Goal: Task Accomplishment & Management: Complete application form

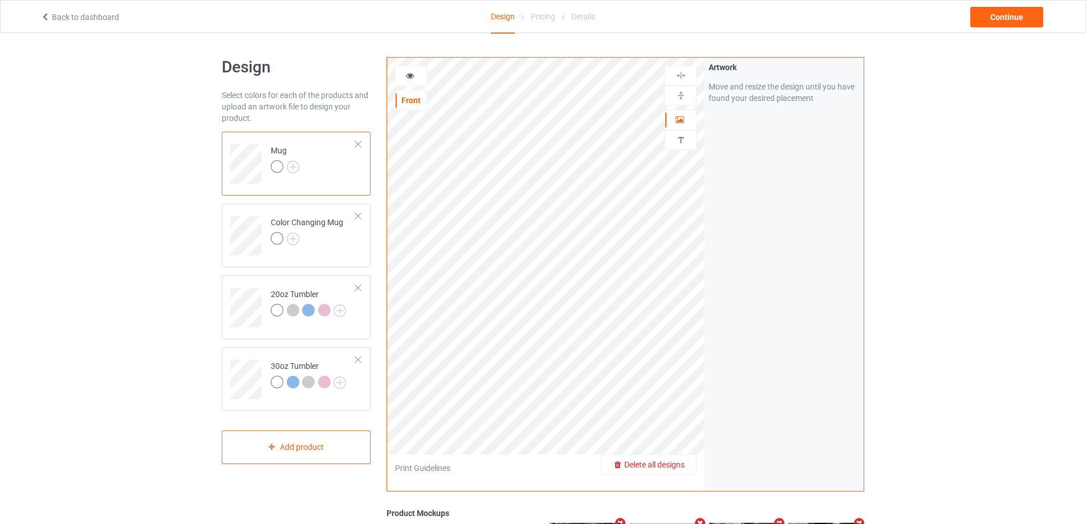
click at [683, 464] on span "Delete all designs" at bounding box center [654, 464] width 60 height 9
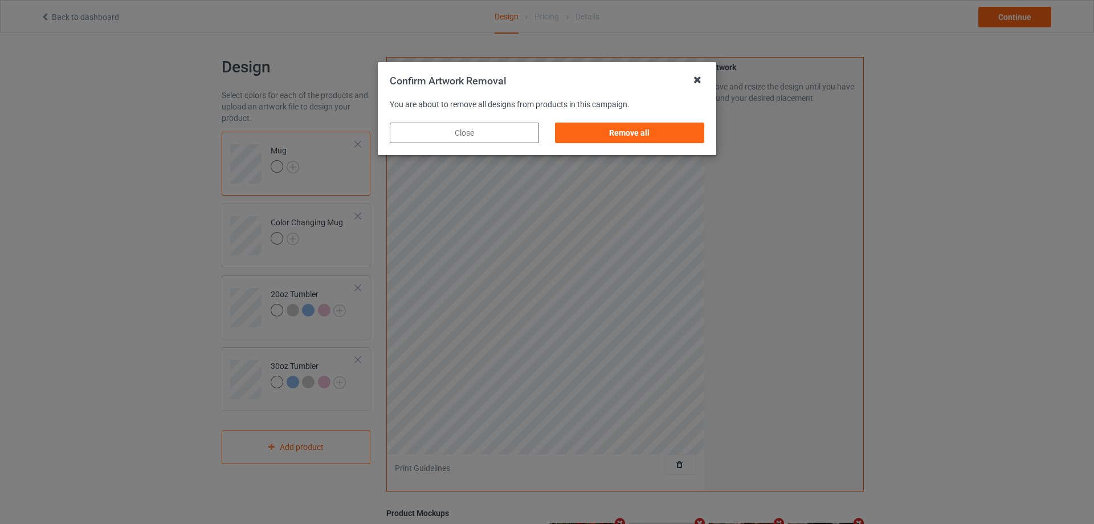
click at [695, 79] on icon at bounding box center [697, 80] width 18 height 18
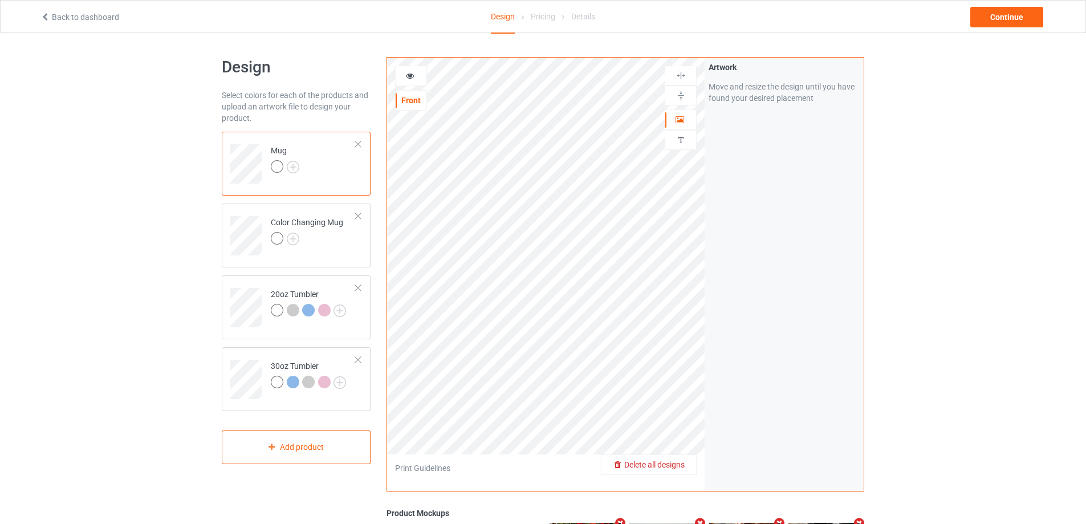
click at [684, 468] on span "Delete all designs" at bounding box center [654, 464] width 60 height 9
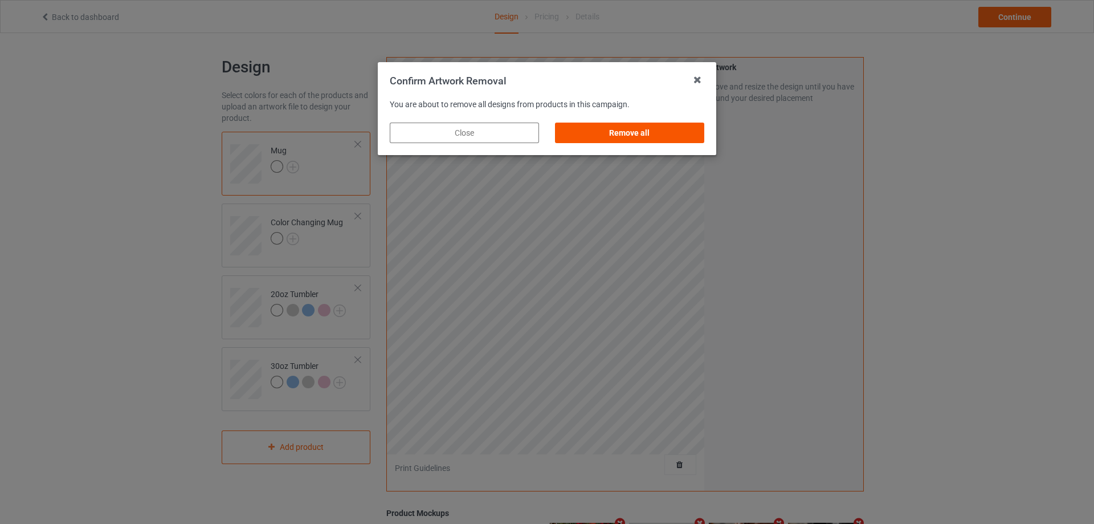
click at [585, 133] on div "Remove all" at bounding box center [629, 133] width 149 height 21
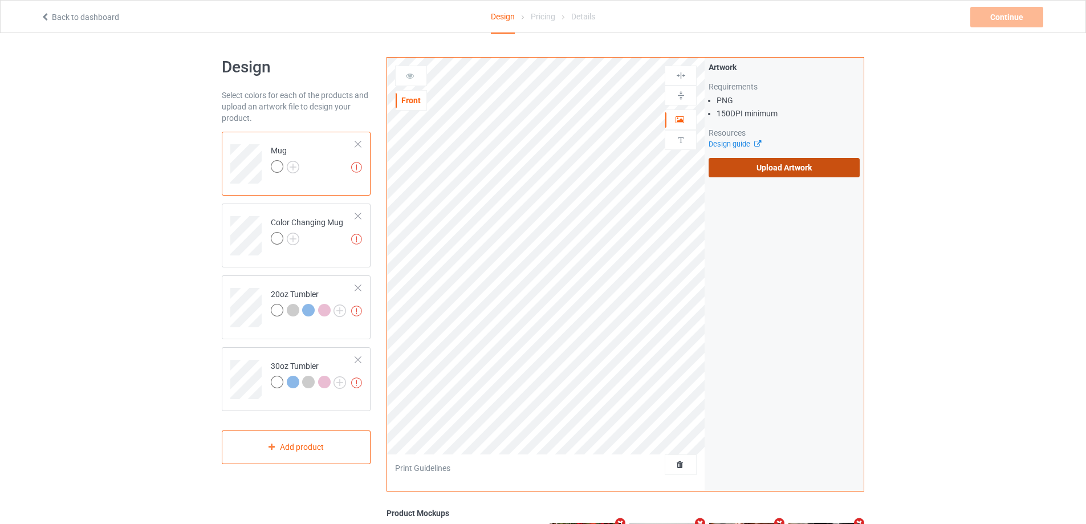
click at [762, 172] on label "Upload Artwork" at bounding box center [783, 167] width 151 height 19
click at [0, 0] on input "Upload Artwork" at bounding box center [0, 0] width 0 height 0
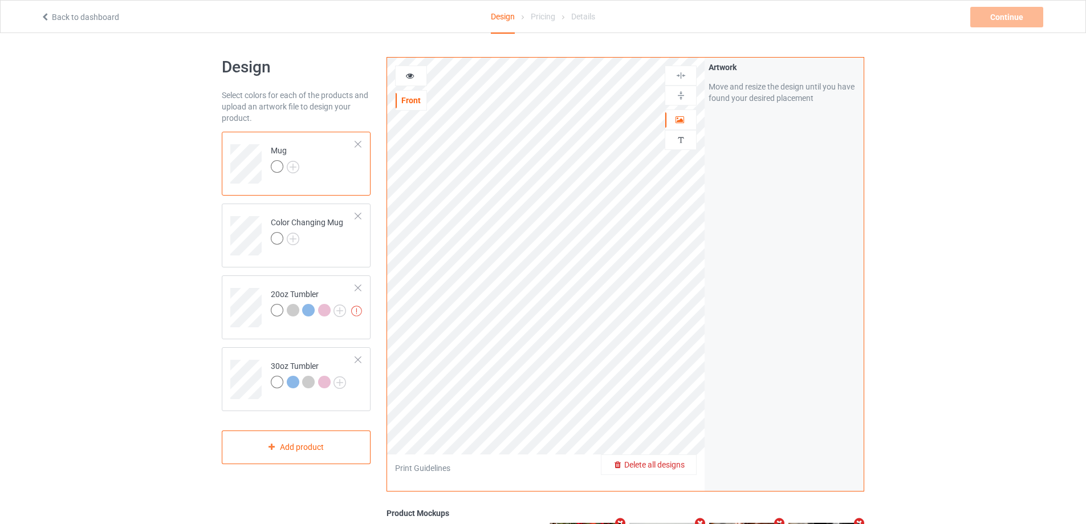
click at [685, 468] on div "Delete all designs" at bounding box center [648, 464] width 95 height 11
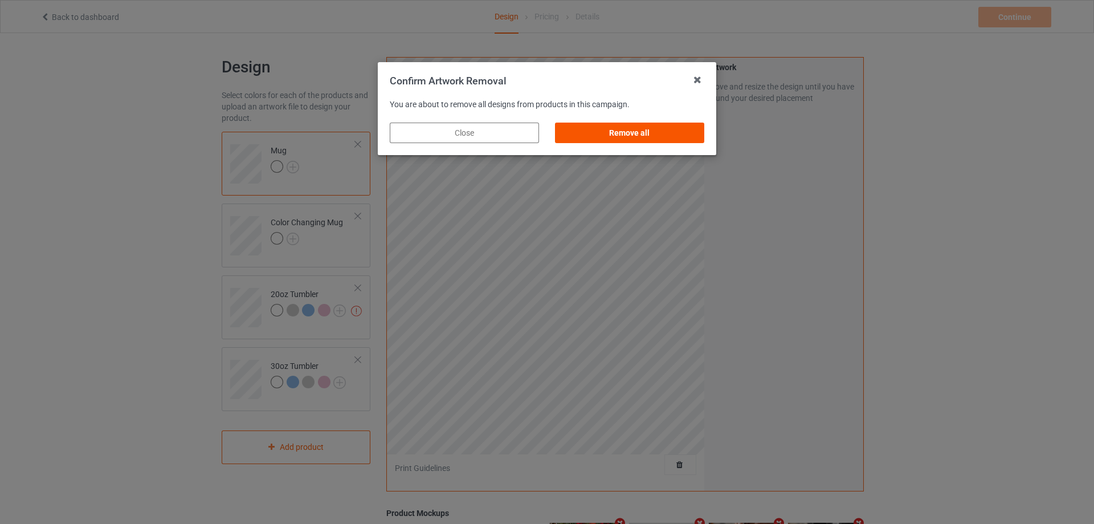
click at [619, 128] on div "Remove all" at bounding box center [629, 133] width 149 height 21
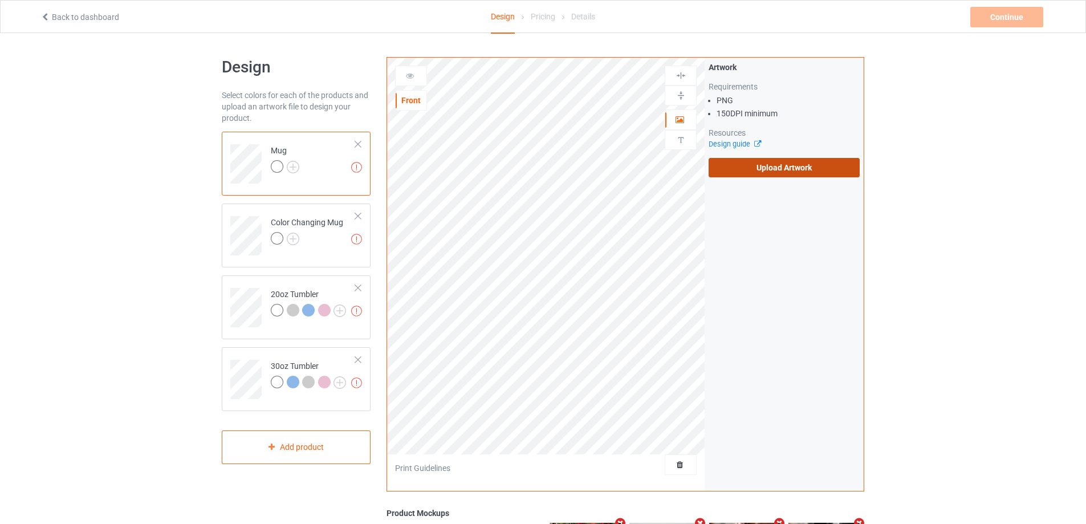
click at [771, 163] on label "Upload Artwork" at bounding box center [783, 167] width 151 height 19
click at [0, 0] on input "Upload Artwork" at bounding box center [0, 0] width 0 height 0
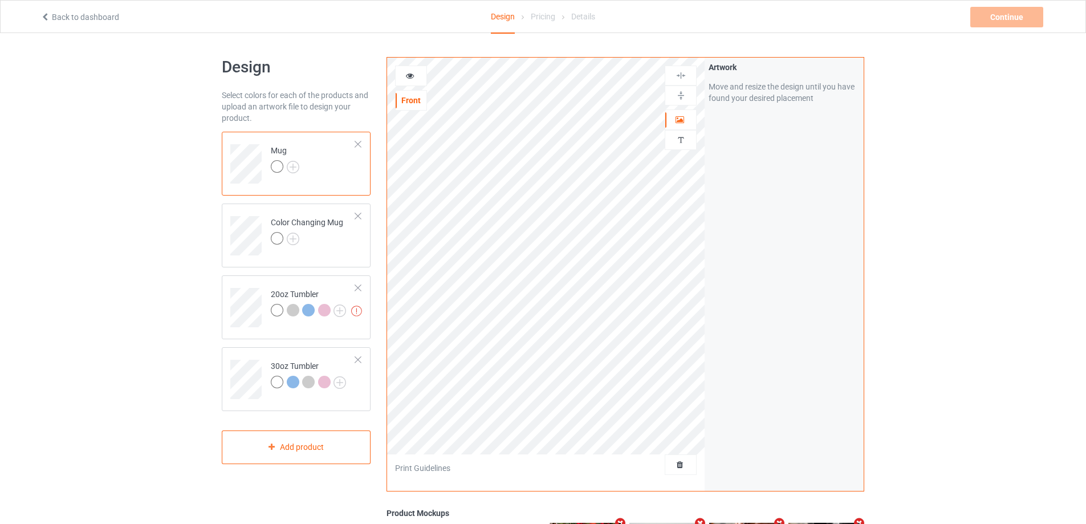
click at [345, 178] on td "Mug" at bounding box center [312, 159] width 97 height 47
click at [681, 91] on img at bounding box center [680, 95] width 11 height 11
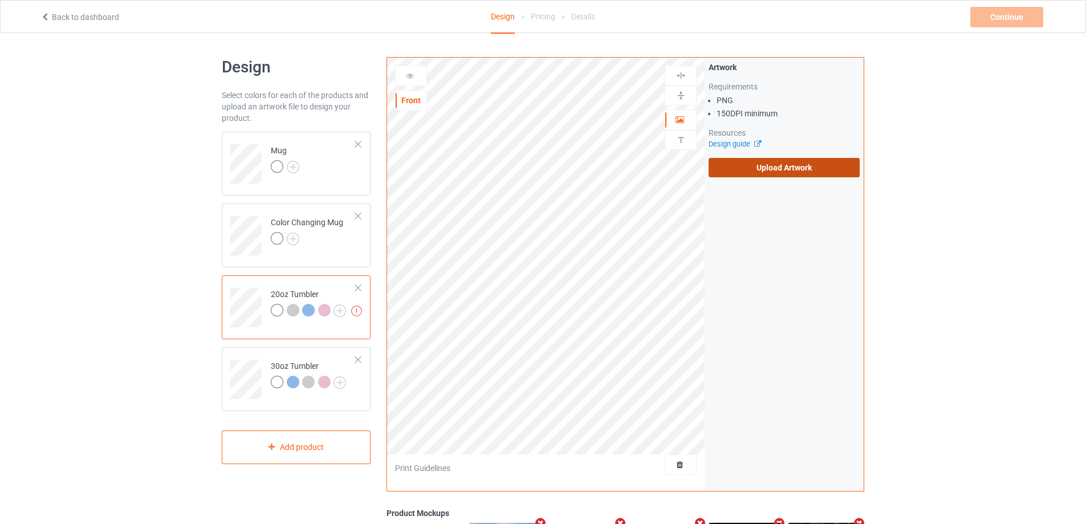
click at [792, 165] on label "Upload Artwork" at bounding box center [783, 167] width 151 height 19
click at [0, 0] on input "Upload Artwork" at bounding box center [0, 0] width 0 height 0
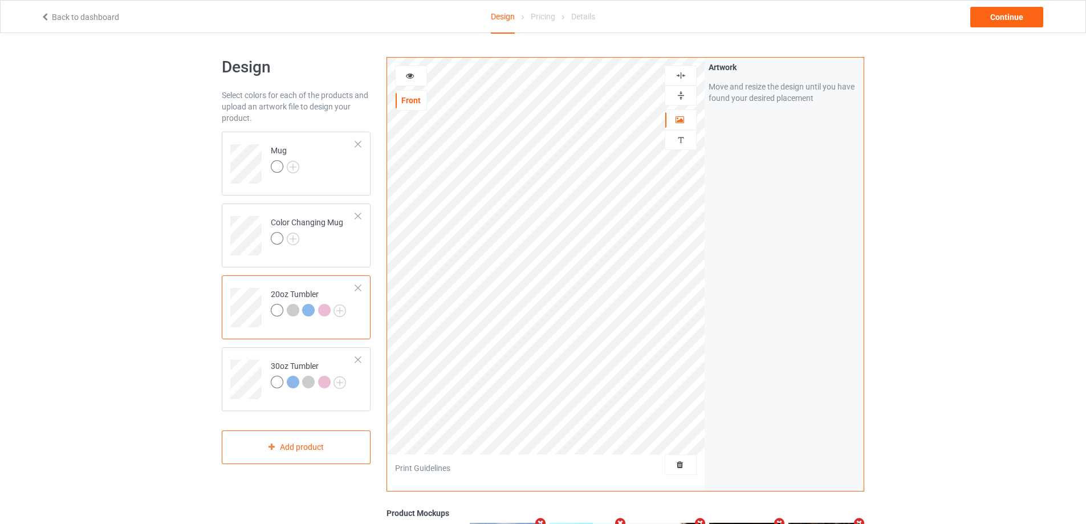
click at [411, 77] on icon at bounding box center [410, 74] width 10 height 8
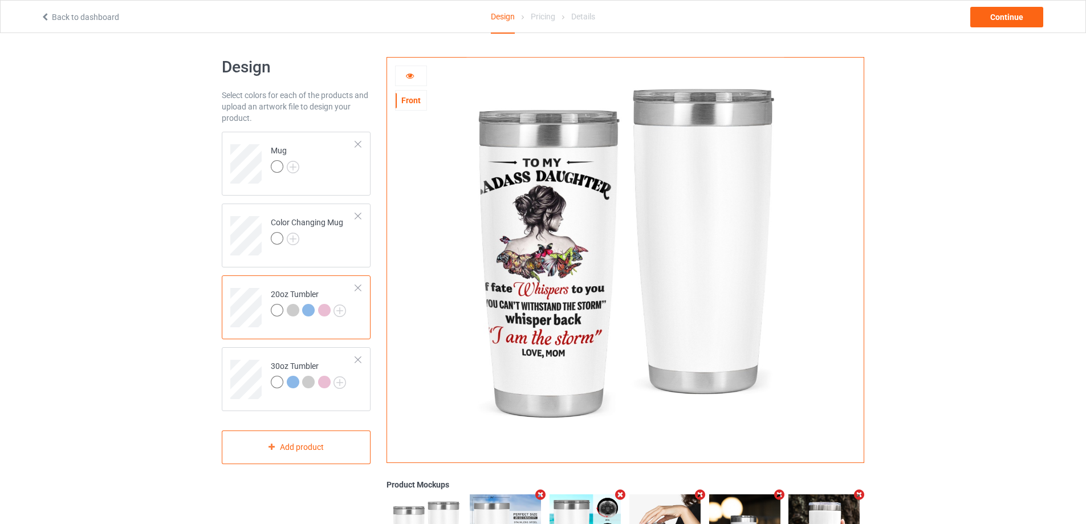
click at [411, 77] on icon at bounding box center [410, 74] width 10 height 8
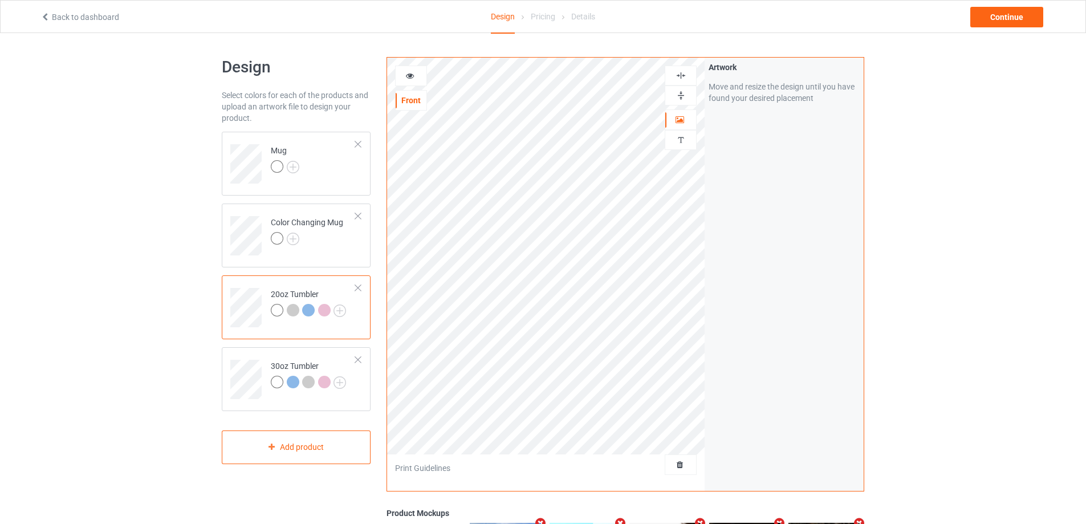
click at [408, 77] on icon at bounding box center [410, 74] width 10 height 8
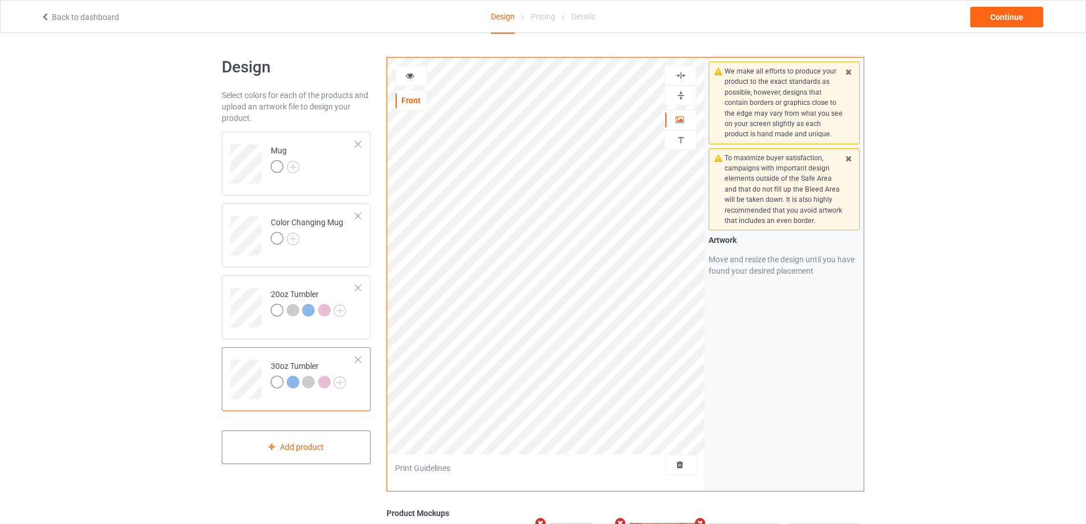
click at [410, 76] on icon at bounding box center [410, 74] width 10 height 8
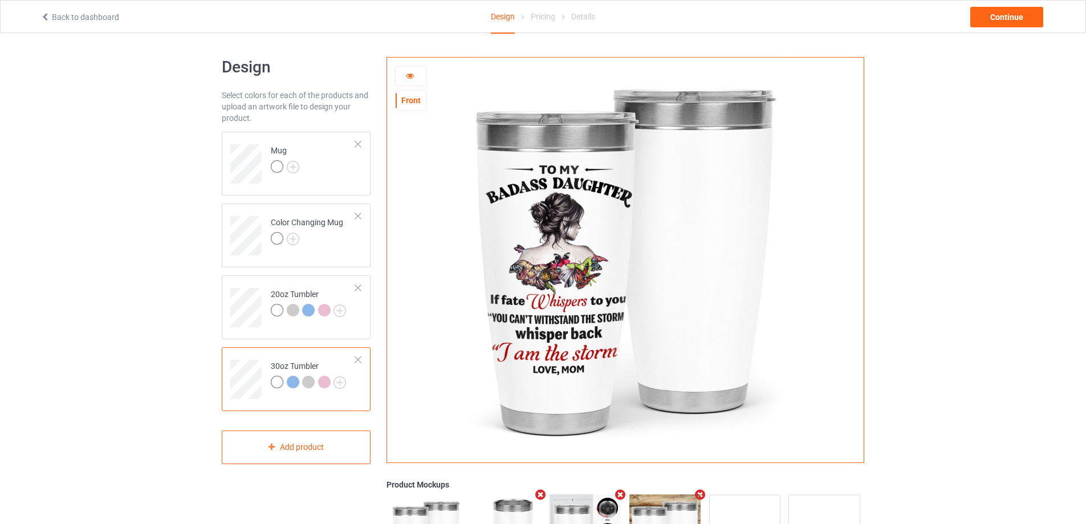
click at [411, 75] on icon at bounding box center [410, 74] width 10 height 8
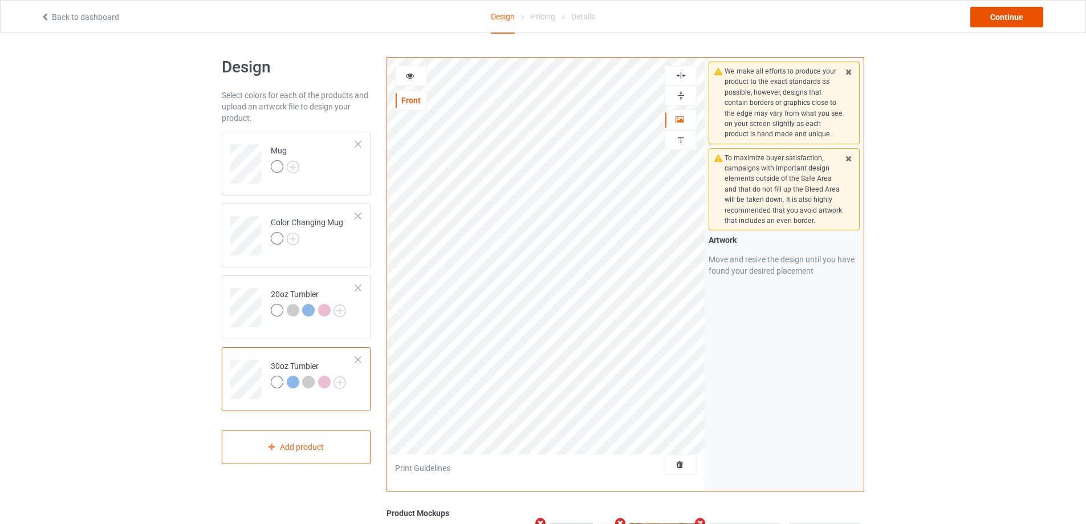
click at [1006, 19] on div "Continue" at bounding box center [1006, 17] width 73 height 21
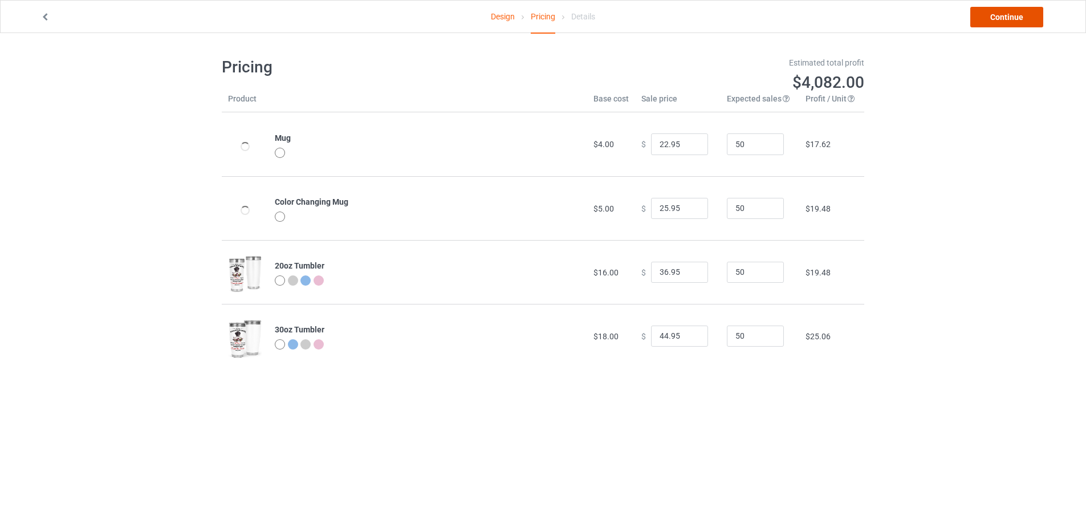
click at [1006, 19] on link "Continue" at bounding box center [1006, 17] width 73 height 21
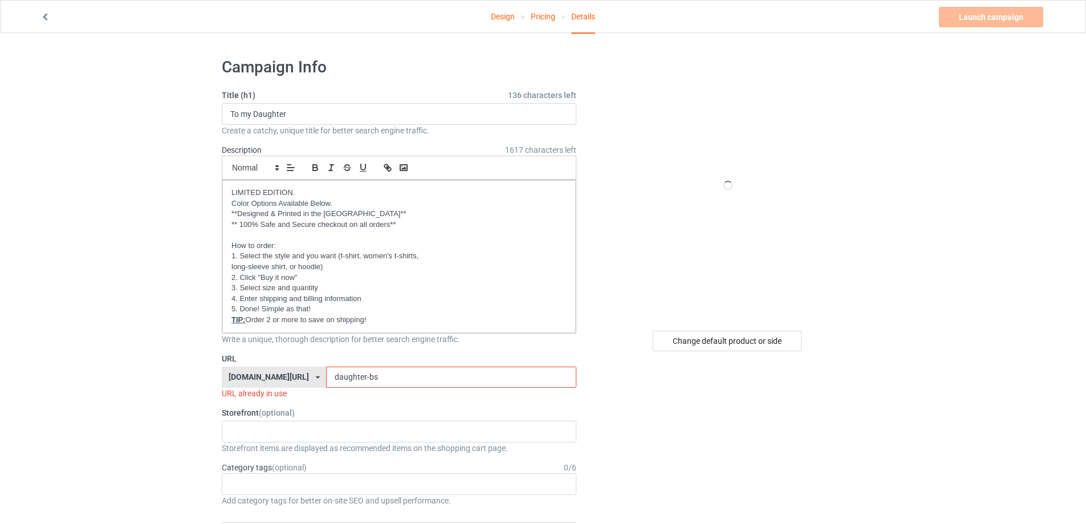
click at [362, 374] on input "daughter-bs" at bounding box center [451, 377] width 250 height 22
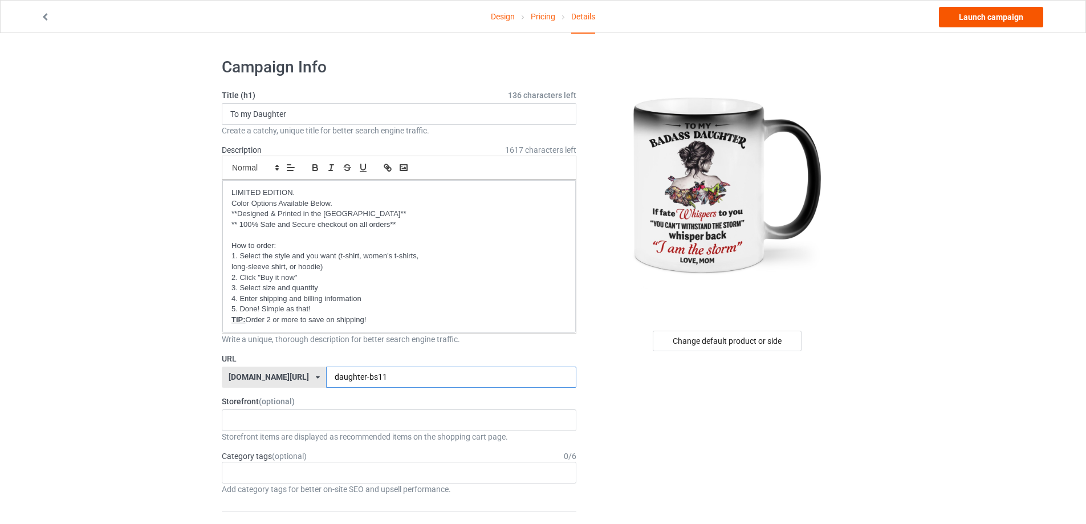
type input "daughter-bs11"
click at [971, 18] on link "Launch campaign" at bounding box center [991, 17] width 104 height 21
